Goal: Task Accomplishment & Management: Use online tool/utility

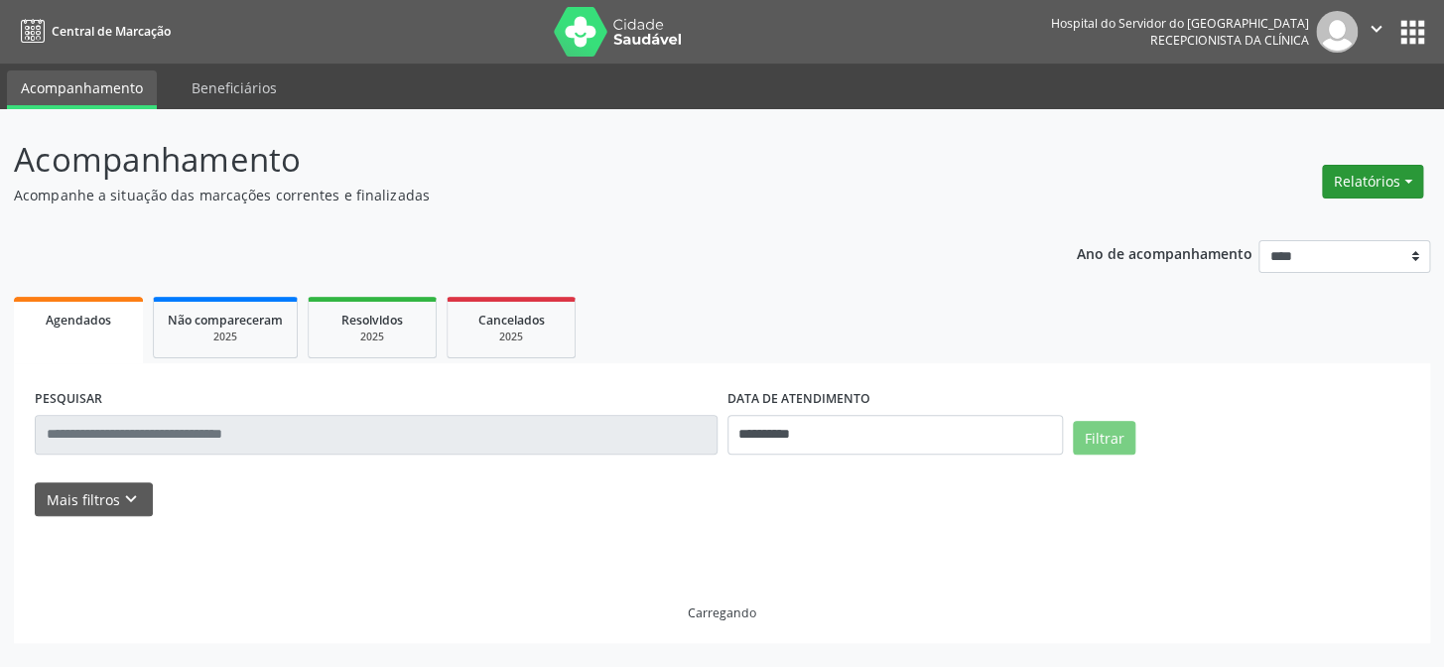
click at [1340, 178] on button "Relatórios" at bounding box center [1372, 182] width 101 height 34
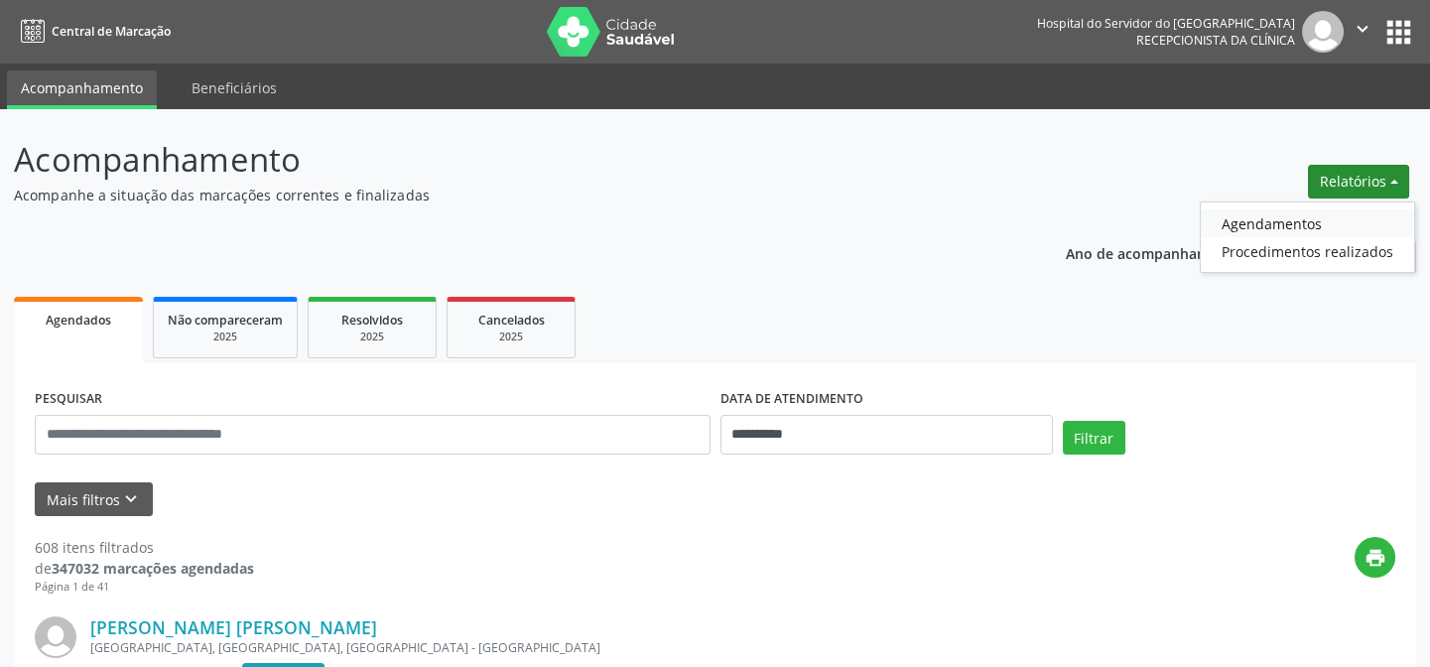
click at [1255, 227] on link "Agendamentos" at bounding box center [1307, 223] width 213 height 28
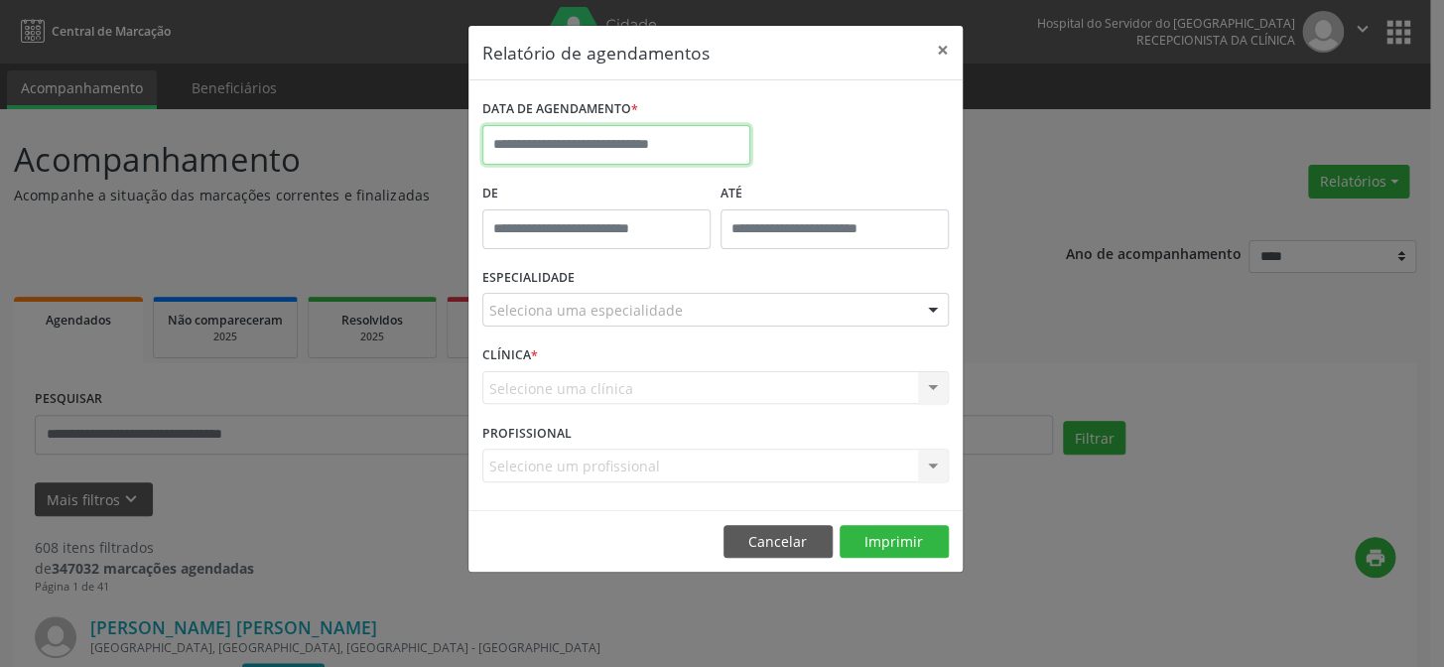
click at [581, 145] on input "text" at bounding box center [616, 145] width 268 height 40
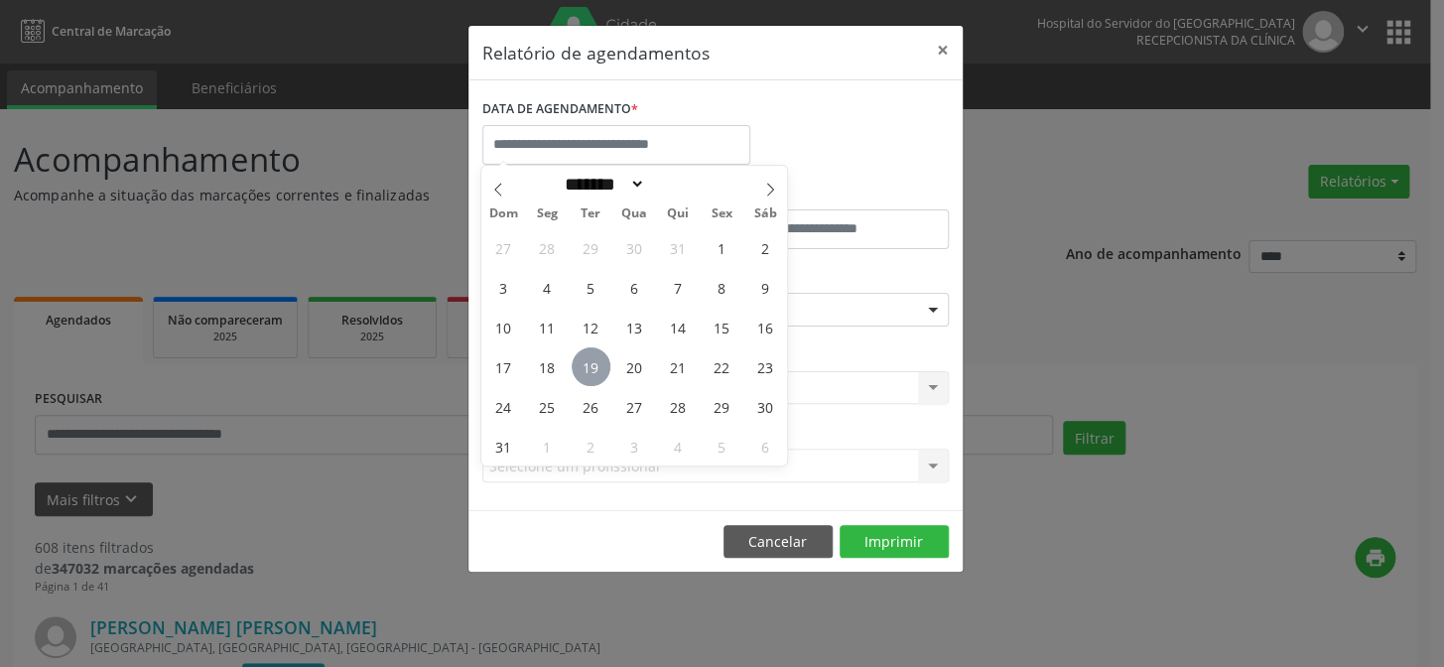
click at [588, 354] on span "19" at bounding box center [591, 366] width 39 height 39
type input "**********"
click at [588, 354] on span "19" at bounding box center [591, 366] width 39 height 39
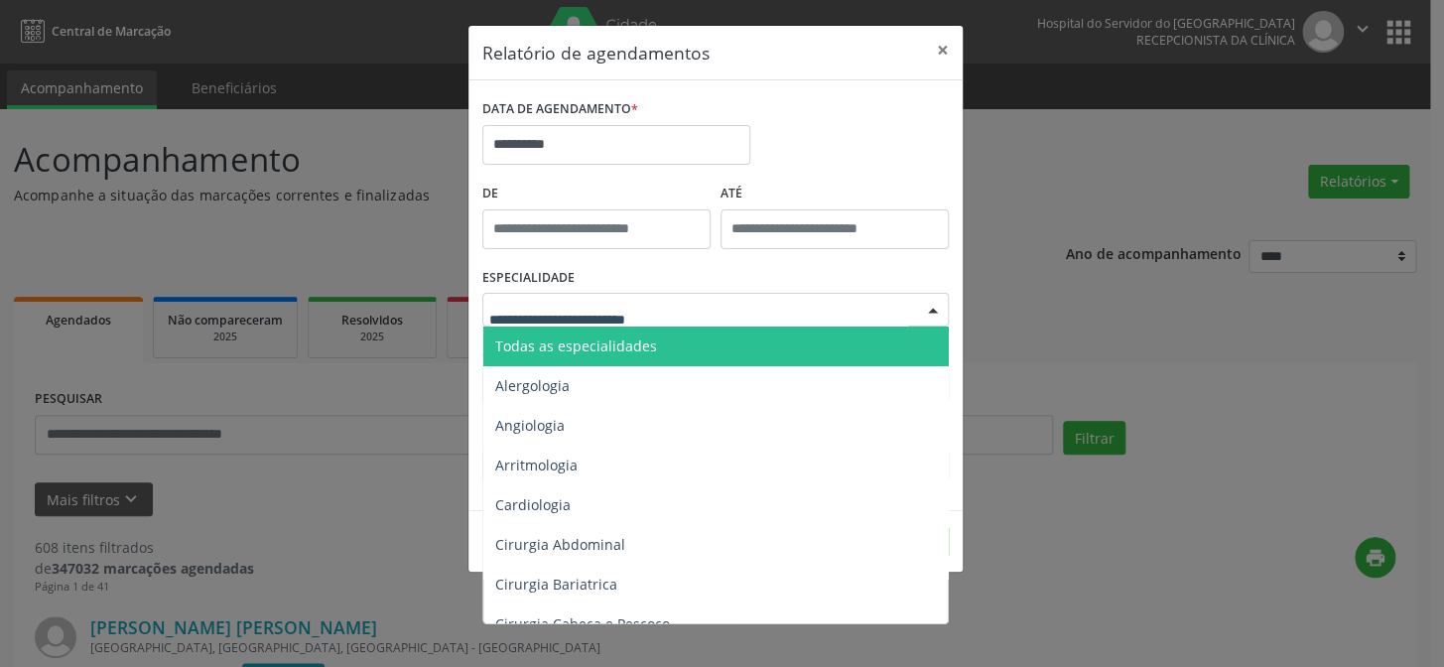
click at [629, 324] on div at bounding box center [715, 310] width 466 height 34
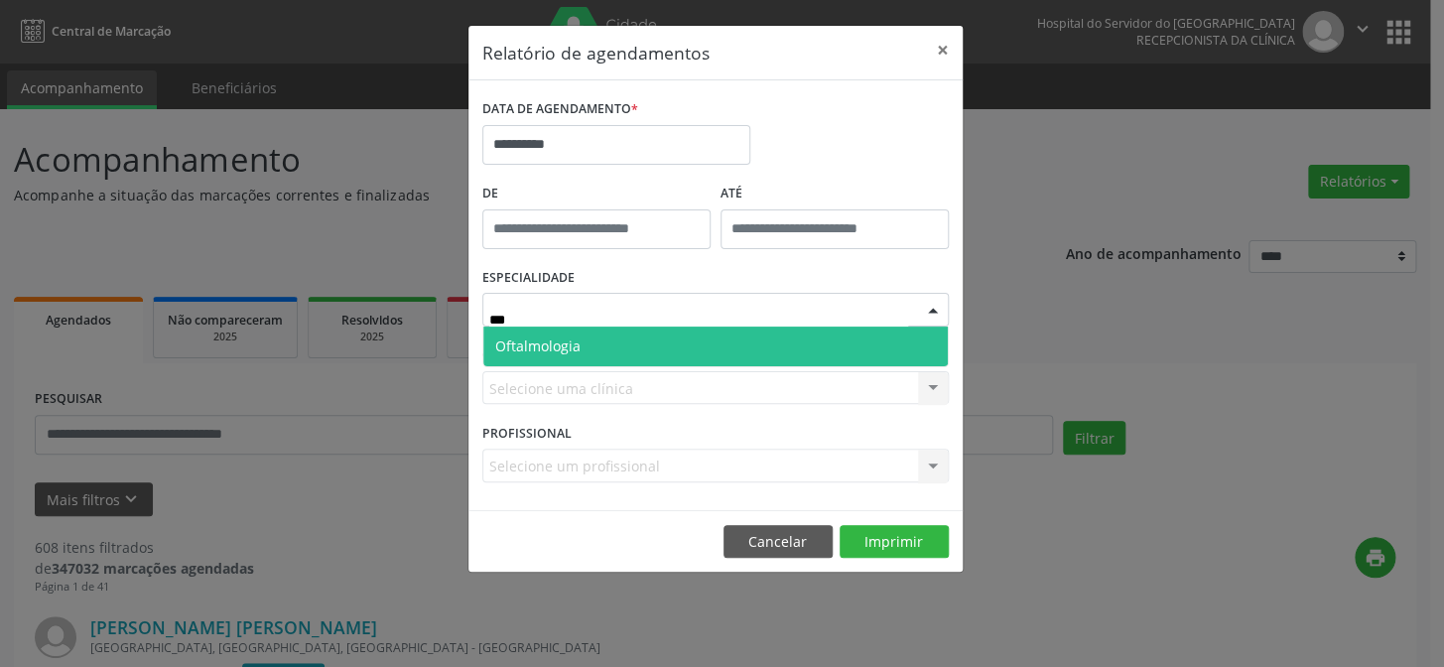
click at [612, 341] on span "Oftalmologia" at bounding box center [715, 346] width 464 height 40
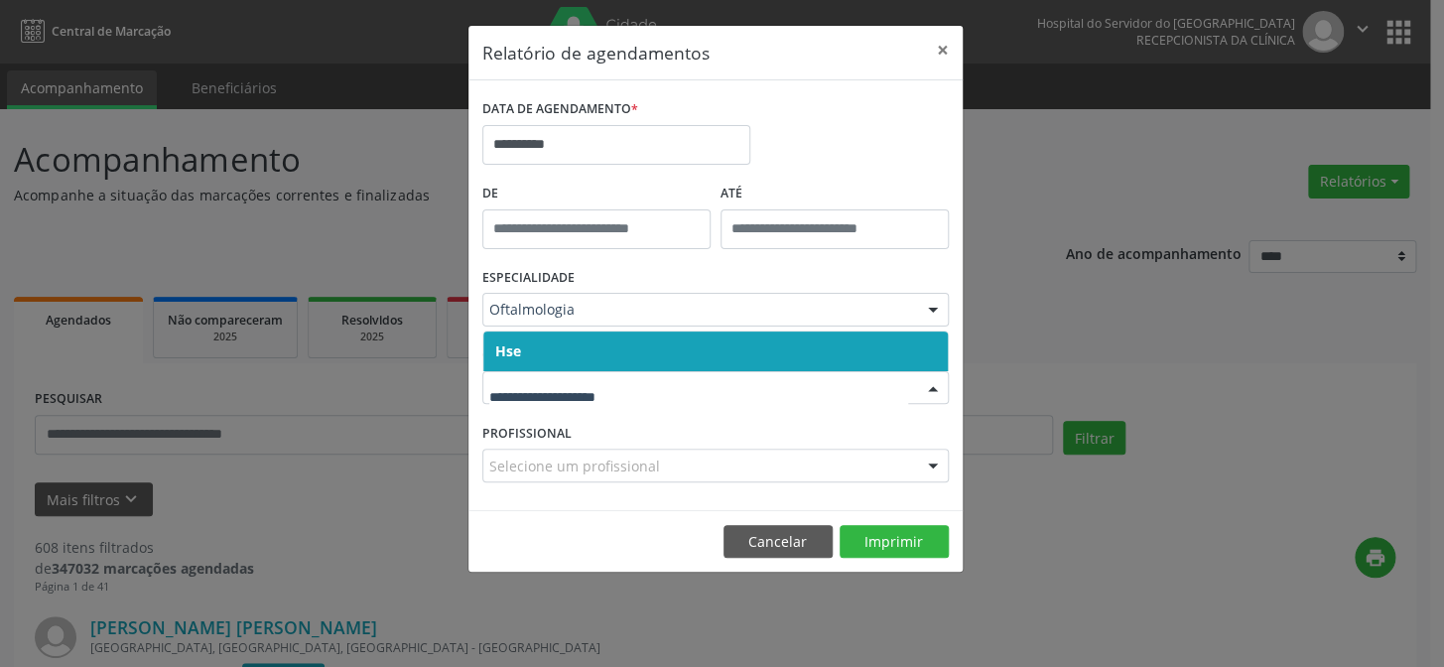
click at [519, 351] on span "Hse" at bounding box center [715, 351] width 464 height 40
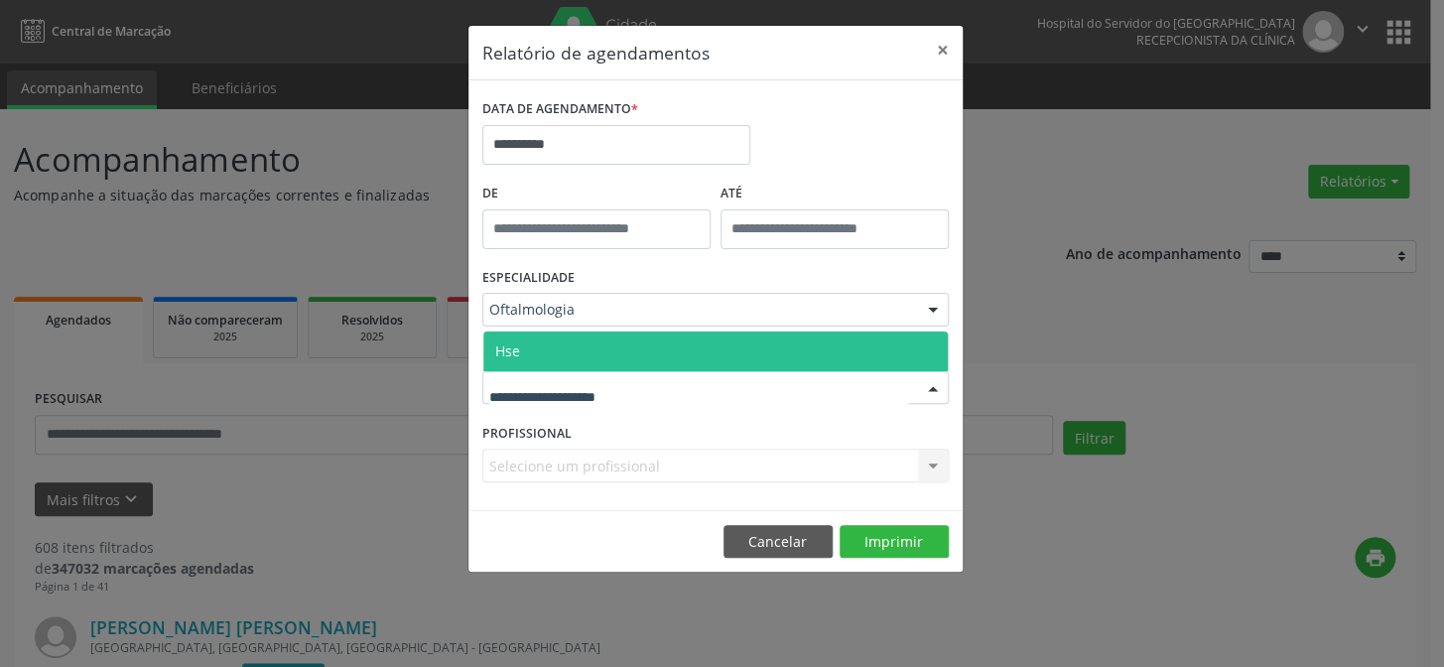
click at [526, 357] on span "Hse" at bounding box center [715, 351] width 464 height 40
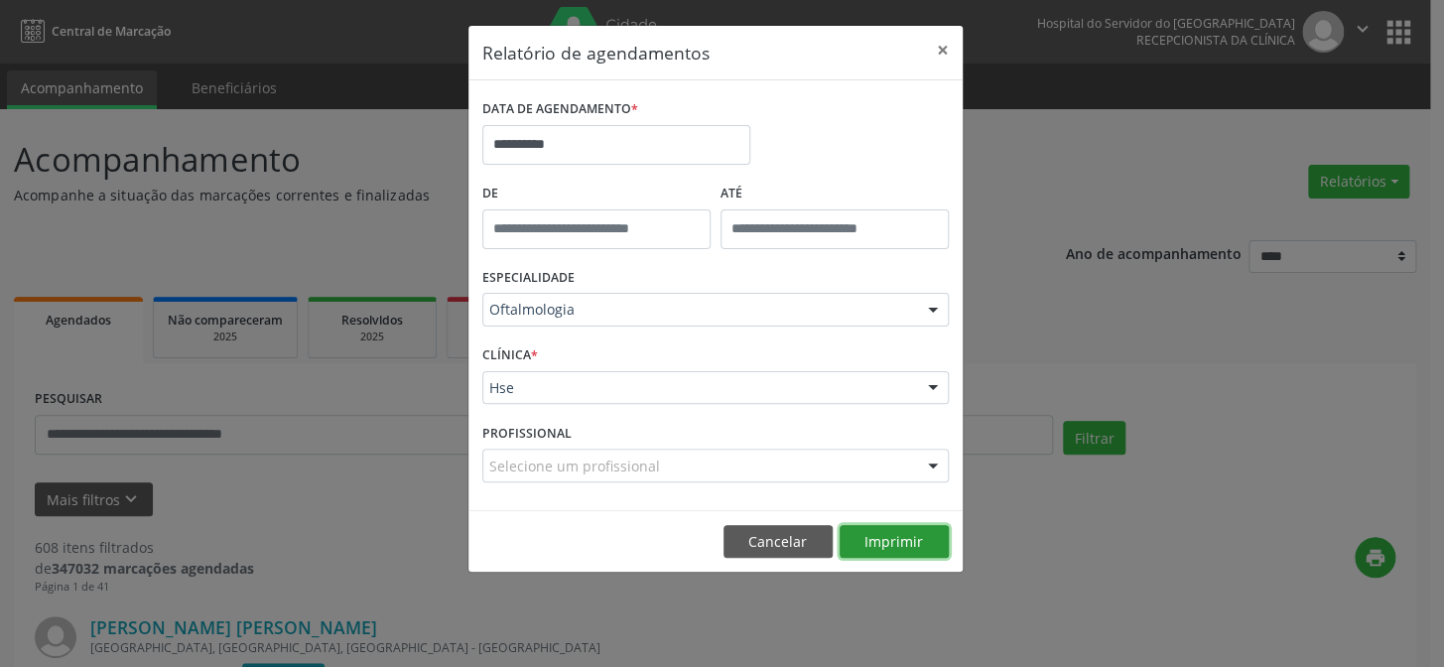
click at [912, 540] on button "Imprimir" at bounding box center [894, 542] width 109 height 34
click at [583, 320] on div "Oftalmologia" at bounding box center [715, 310] width 466 height 34
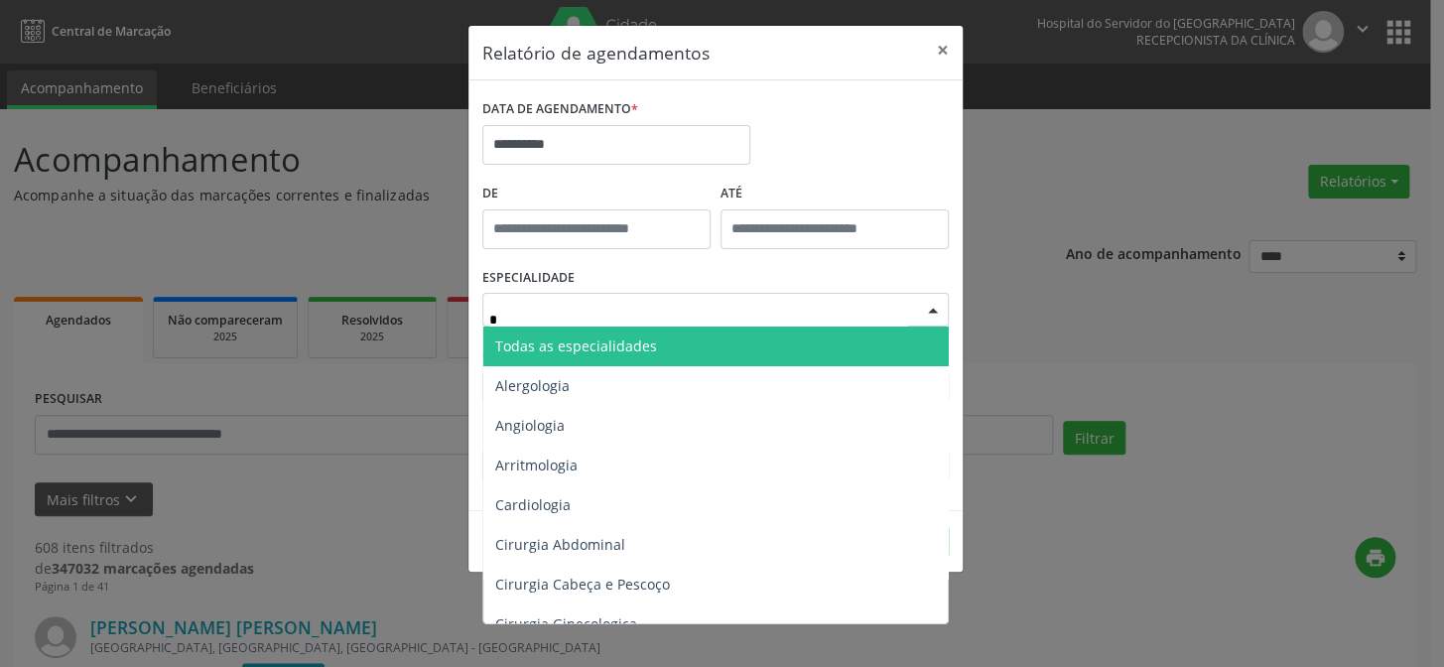
type input "**"
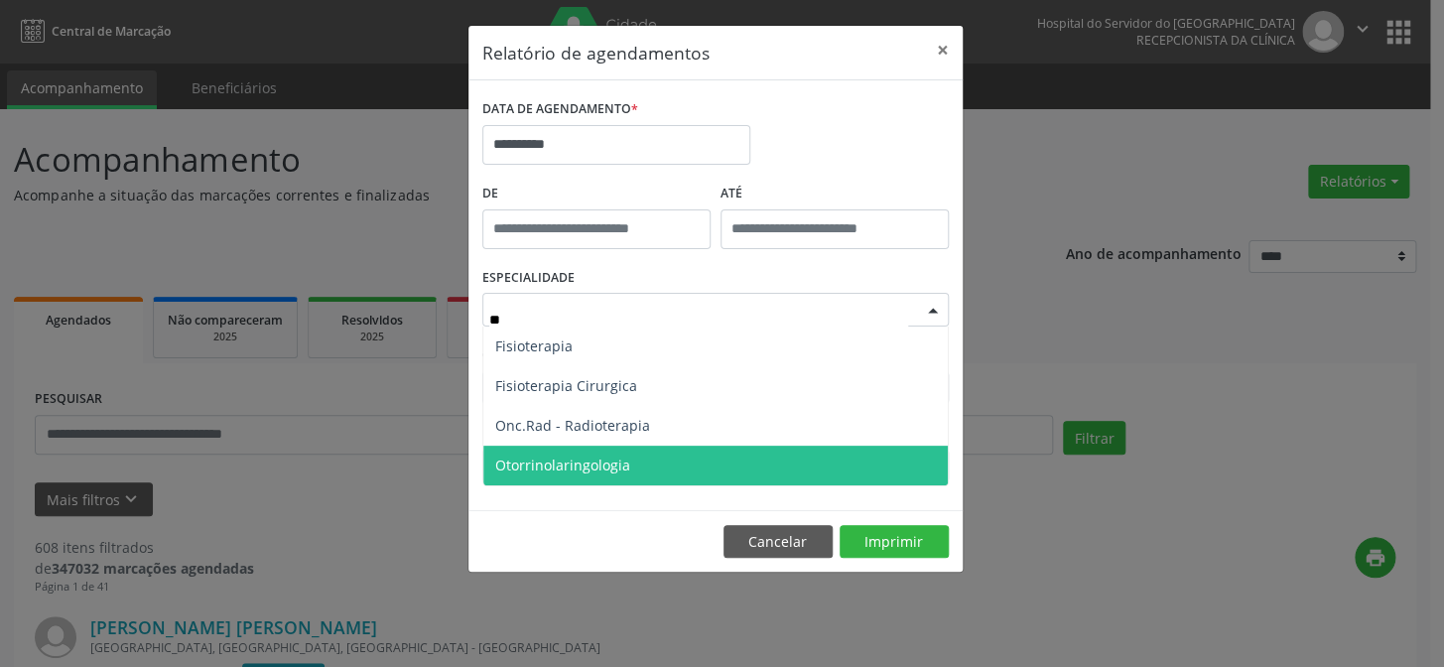
click at [558, 467] on span "Otorrinolaringologia" at bounding box center [562, 464] width 135 height 19
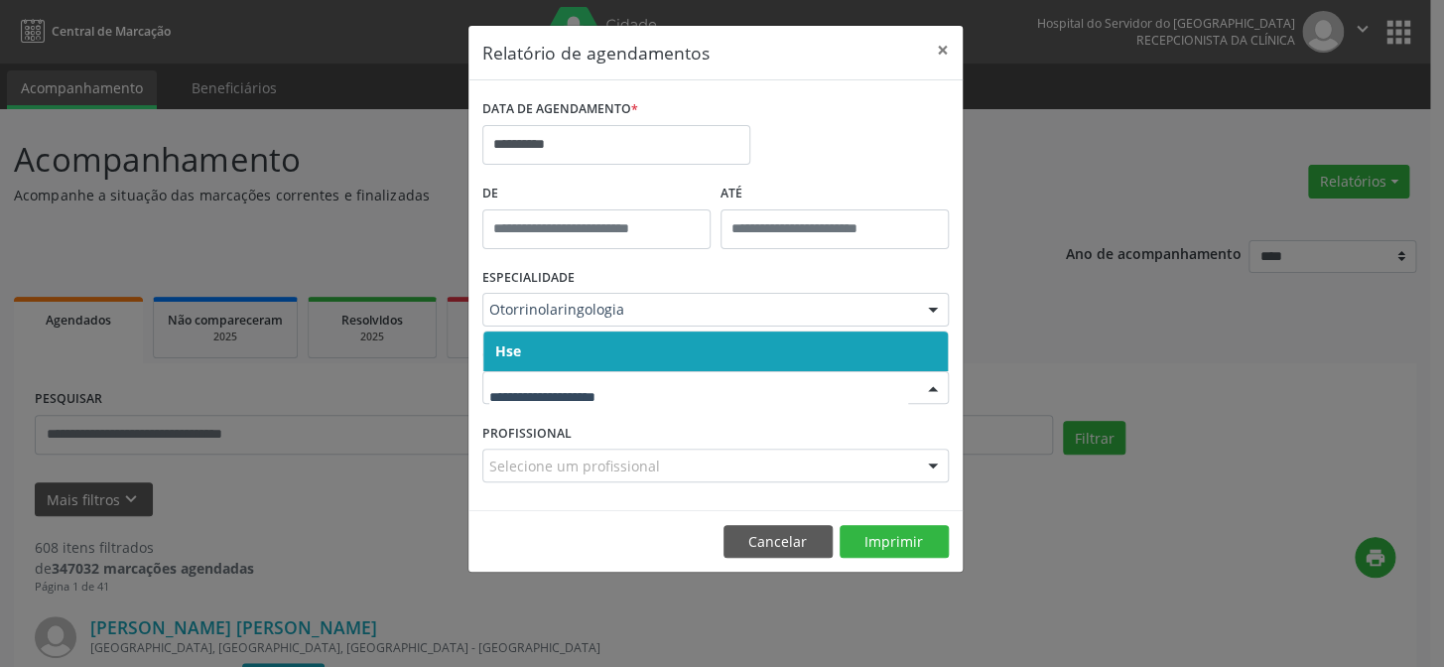
click at [555, 337] on span "Hse" at bounding box center [715, 351] width 464 height 40
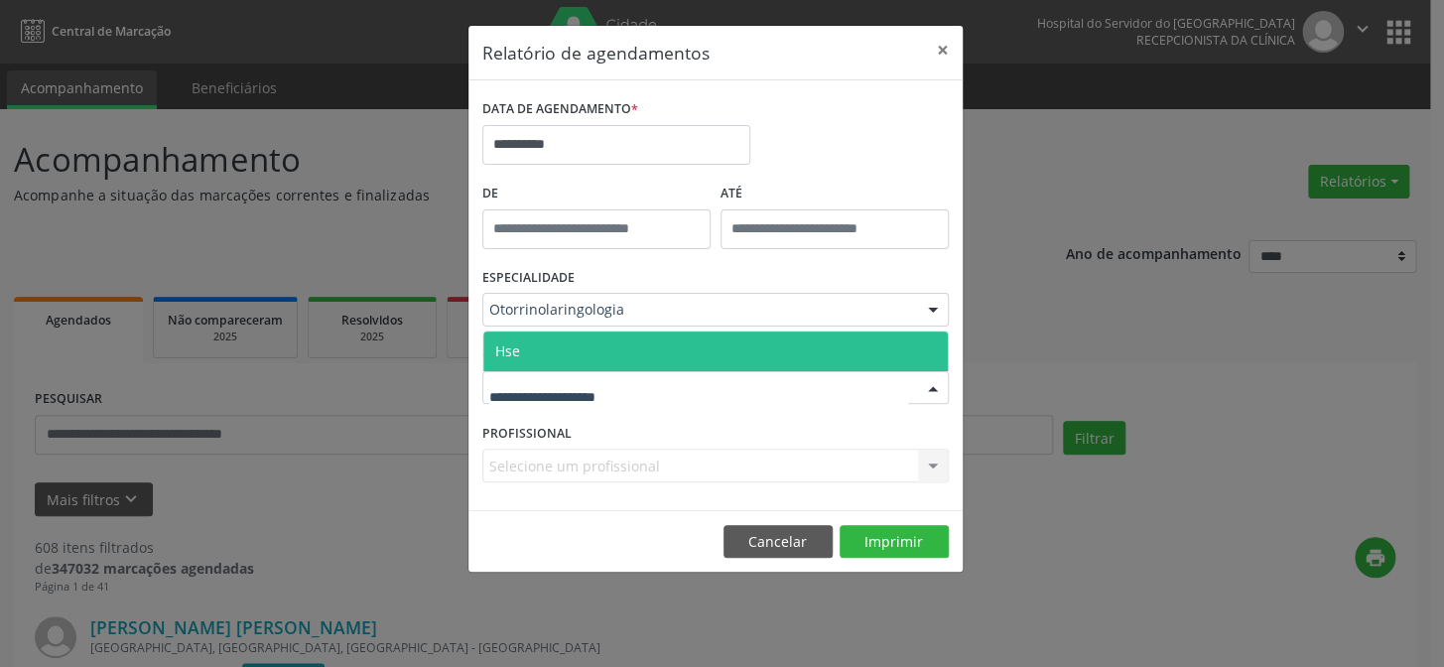
click at [535, 350] on span "Hse" at bounding box center [715, 351] width 464 height 40
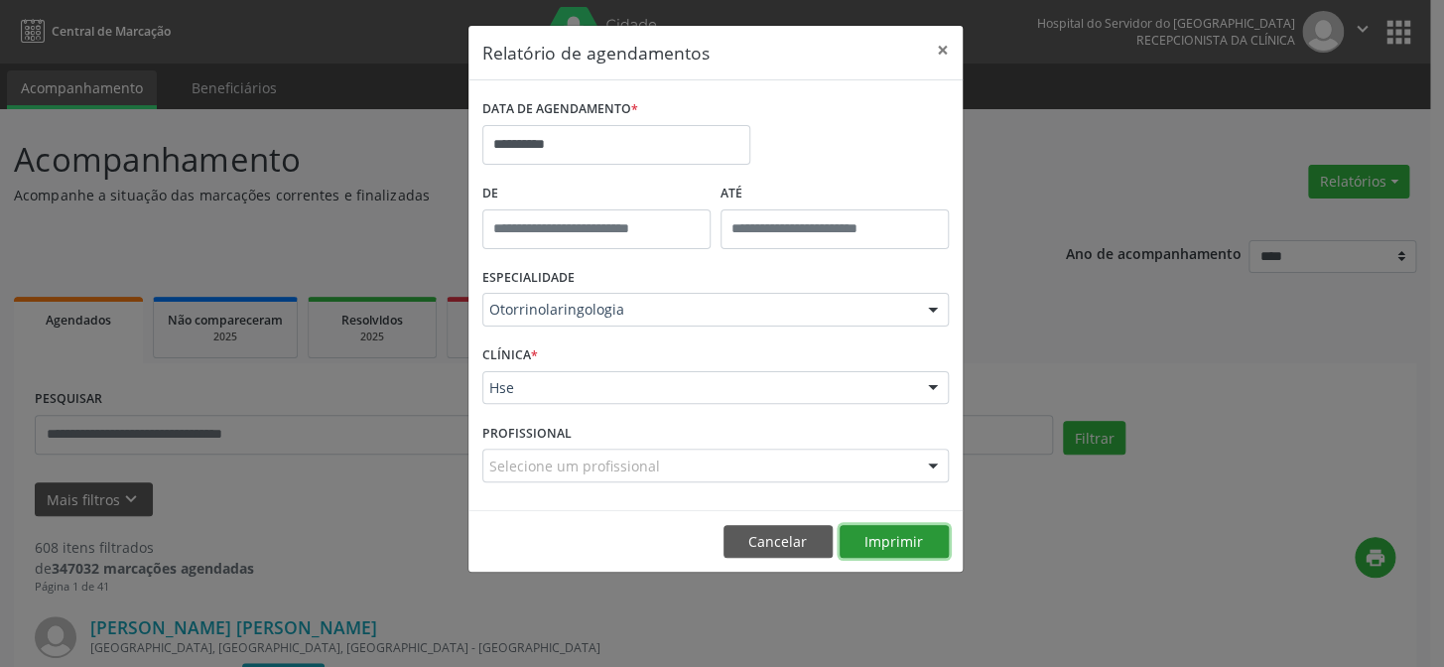
click at [914, 536] on button "Imprimir" at bounding box center [894, 542] width 109 height 34
